Goal: Task Accomplishment & Management: Use online tool/utility

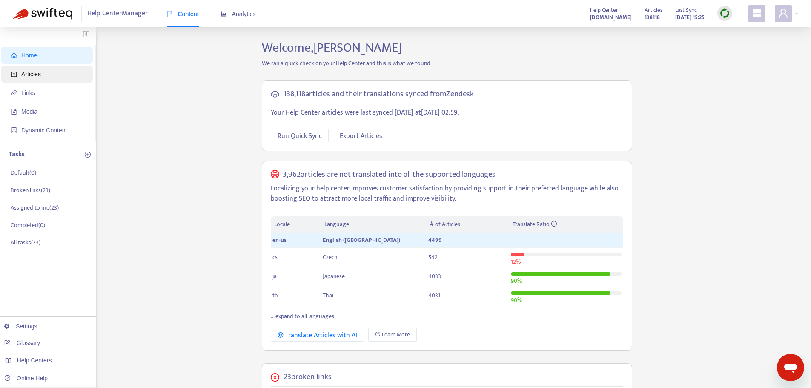
click at [33, 72] on span "Articles" at bounding box center [31, 74] width 20 height 7
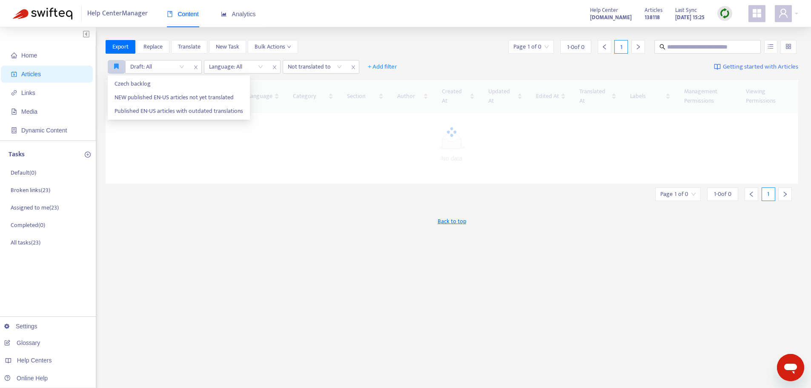
click at [117, 64] on icon "button" at bounding box center [116, 66] width 5 height 6
click at [136, 94] on span "NEW published EN-US articles not yet translated" at bounding box center [179, 97] width 129 height 9
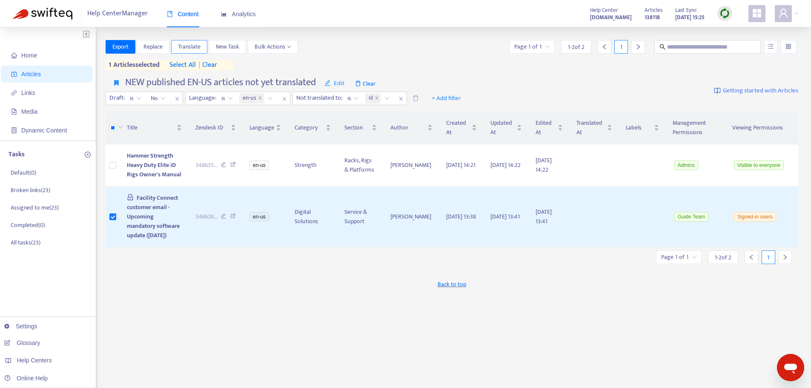
click at [186, 50] on span "Translate" at bounding box center [189, 46] width 23 height 9
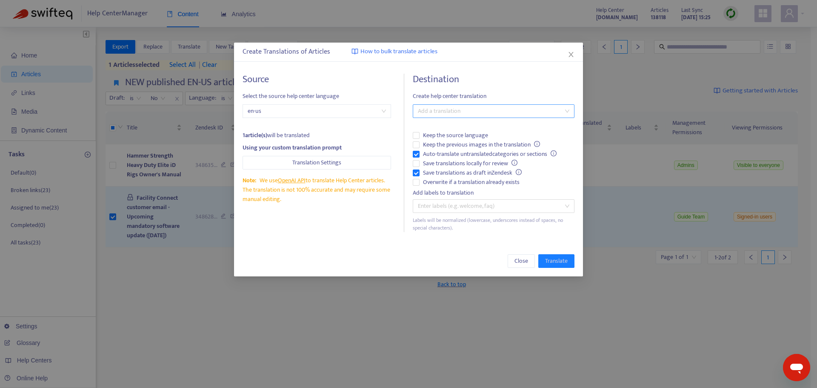
click at [447, 112] on div at bounding box center [489, 111] width 149 height 10
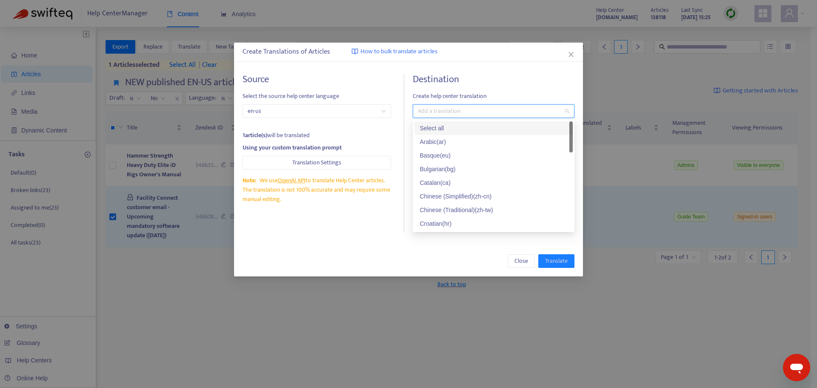
click at [440, 129] on div "Select all" at bounding box center [494, 127] width 148 height 9
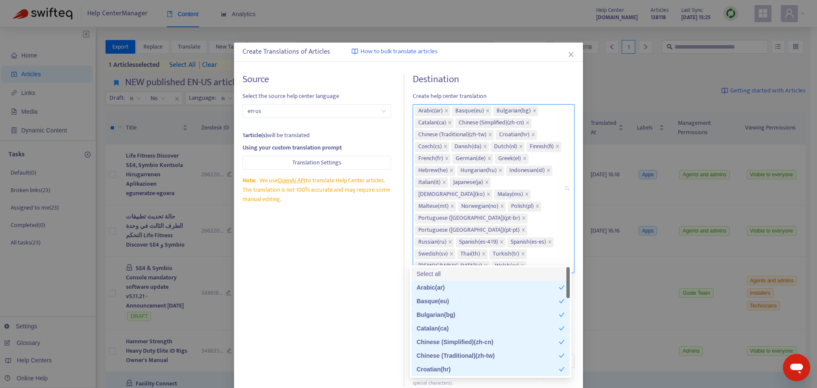
scroll to position [54, 0]
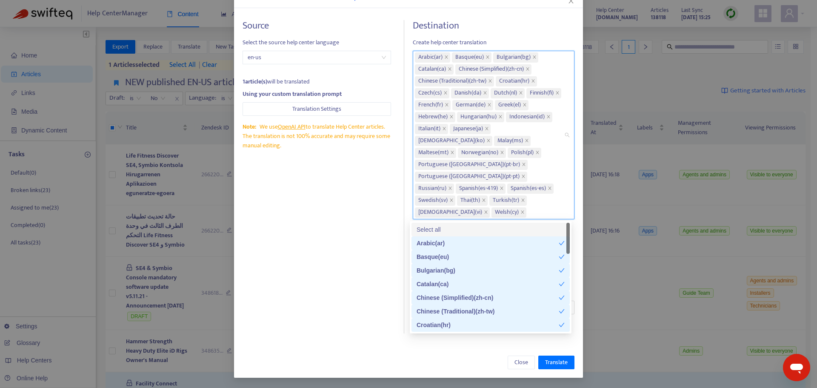
click at [365, 275] on div "Source Select the source help center language en-us 1 article(s) will be transl…" at bounding box center [324, 176] width 162 height 313
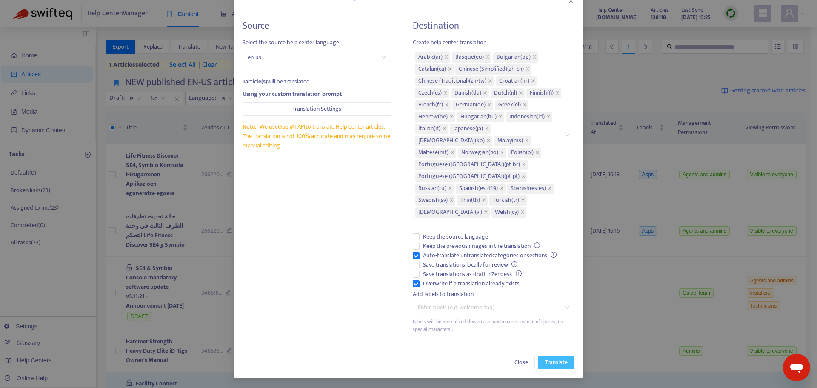
click at [538, 363] on span "Translate" at bounding box center [556, 362] width 23 height 9
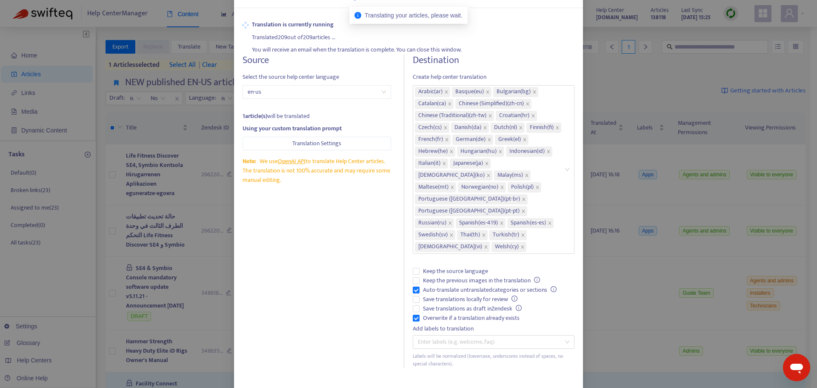
scroll to position [0, 0]
